Goal: Information Seeking & Learning: Learn about a topic

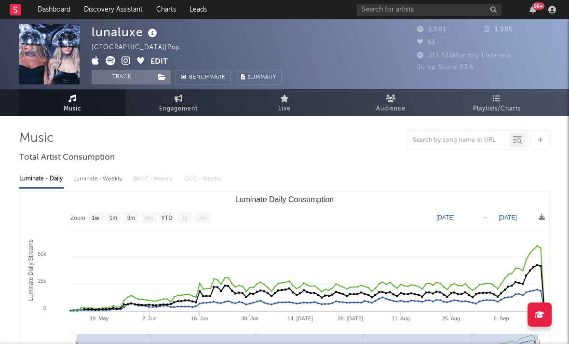
select select "1w"
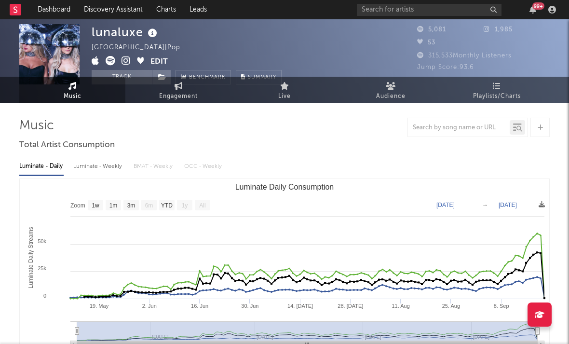
scroll to position [13, 0]
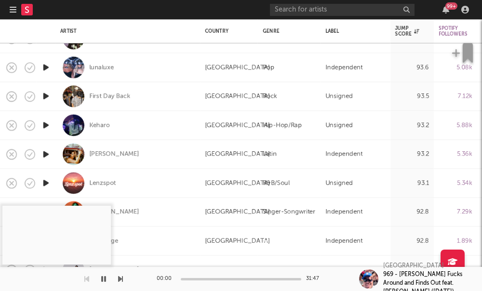
click at [89, 126] on div "Keharo" at bounding box center [127, 125] width 135 height 28
select select "1w"
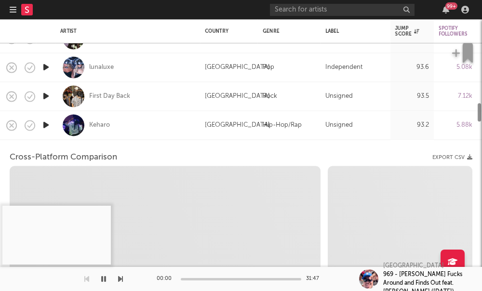
select select "6m"
click at [98, 128] on div "Keharo" at bounding box center [99, 125] width 21 height 9
select select "1m"
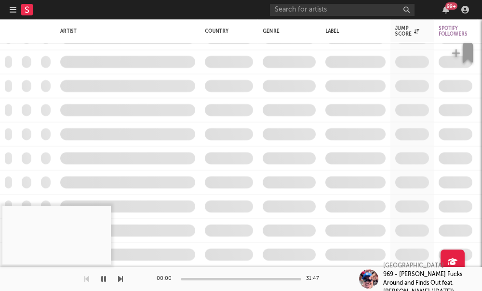
click at [12, 11] on icon "button" at bounding box center [13, 10] width 7 height 8
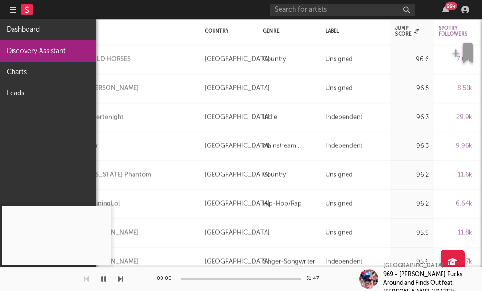
click at [39, 48] on link "Discovery Assistant" at bounding box center [48, 51] width 96 height 21
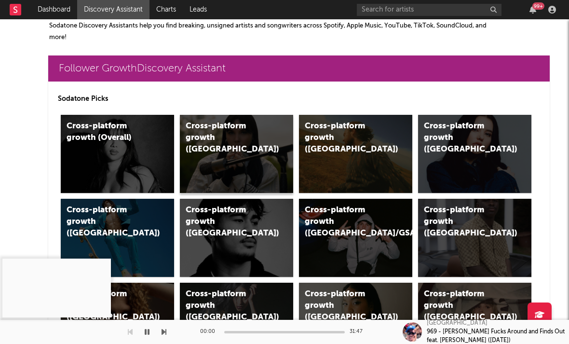
scroll to position [199, 0]
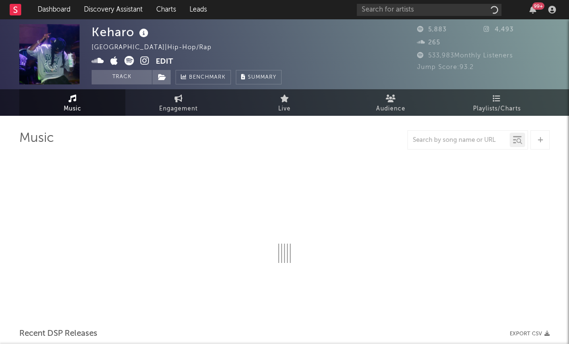
select select "6m"
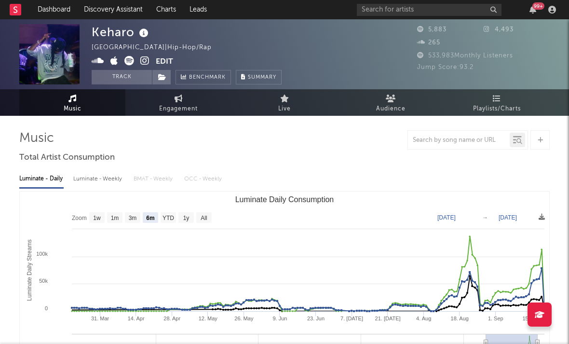
click at [146, 61] on icon at bounding box center [144, 61] width 9 height 10
